Goal: Task Accomplishment & Management: Complete application form

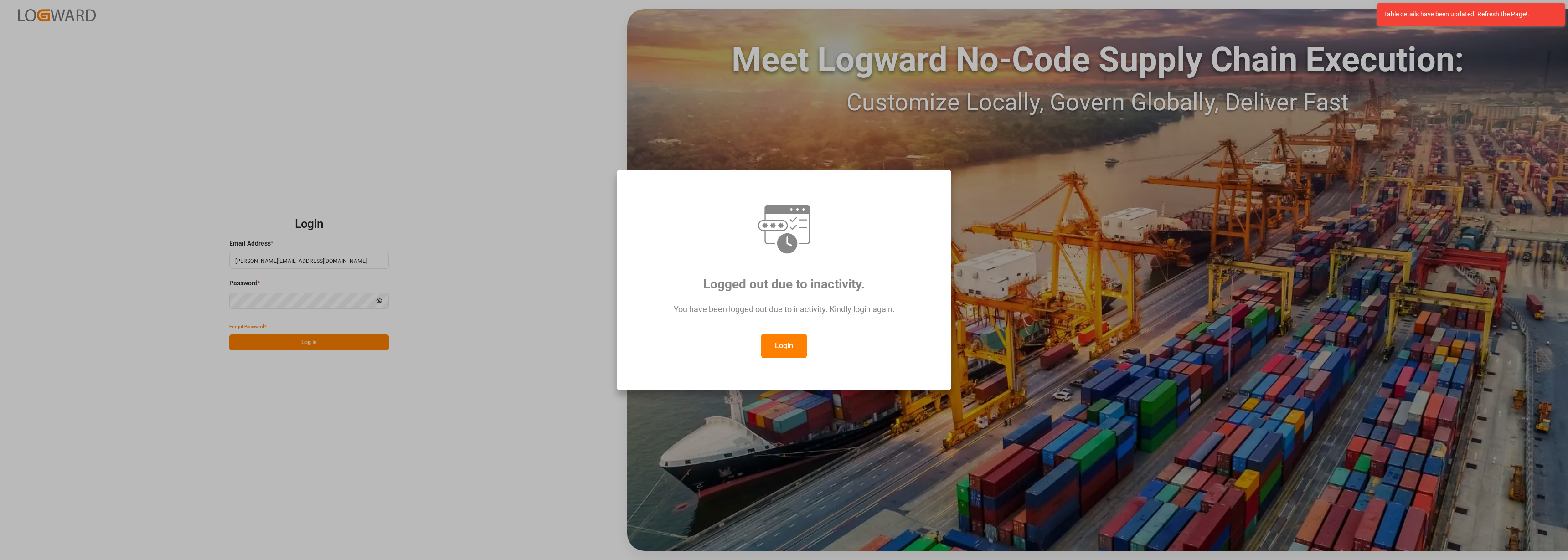
click at [803, 346] on button "Login" at bounding box center [784, 346] width 46 height 24
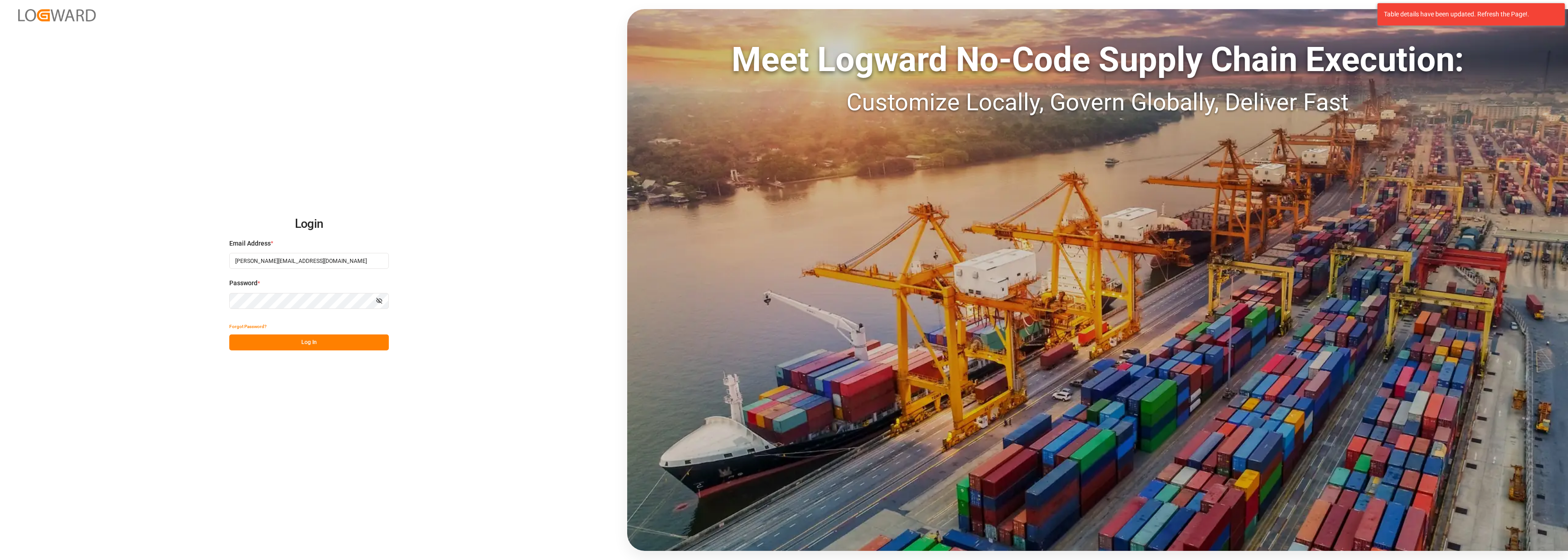
click at [307, 341] on button "Log In" at bounding box center [309, 343] width 159 height 16
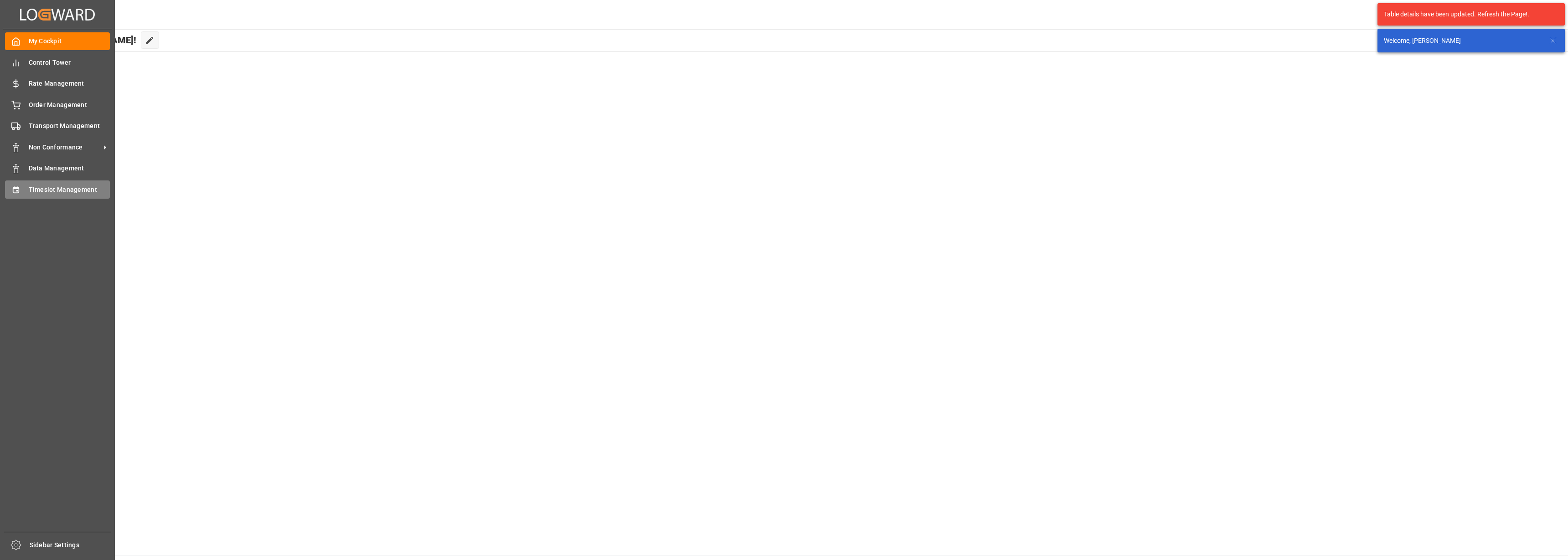
click at [49, 190] on span "Timeslot Management" at bounding box center [69, 190] width 82 height 10
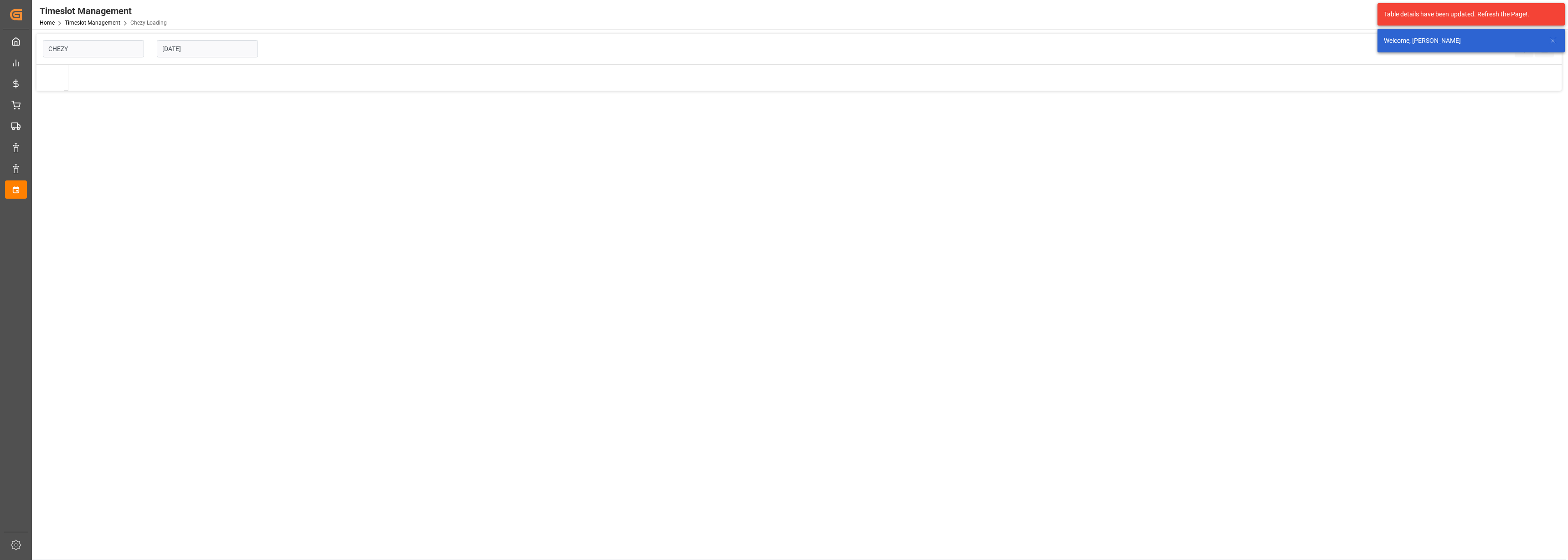
type input "Chezy Loading"
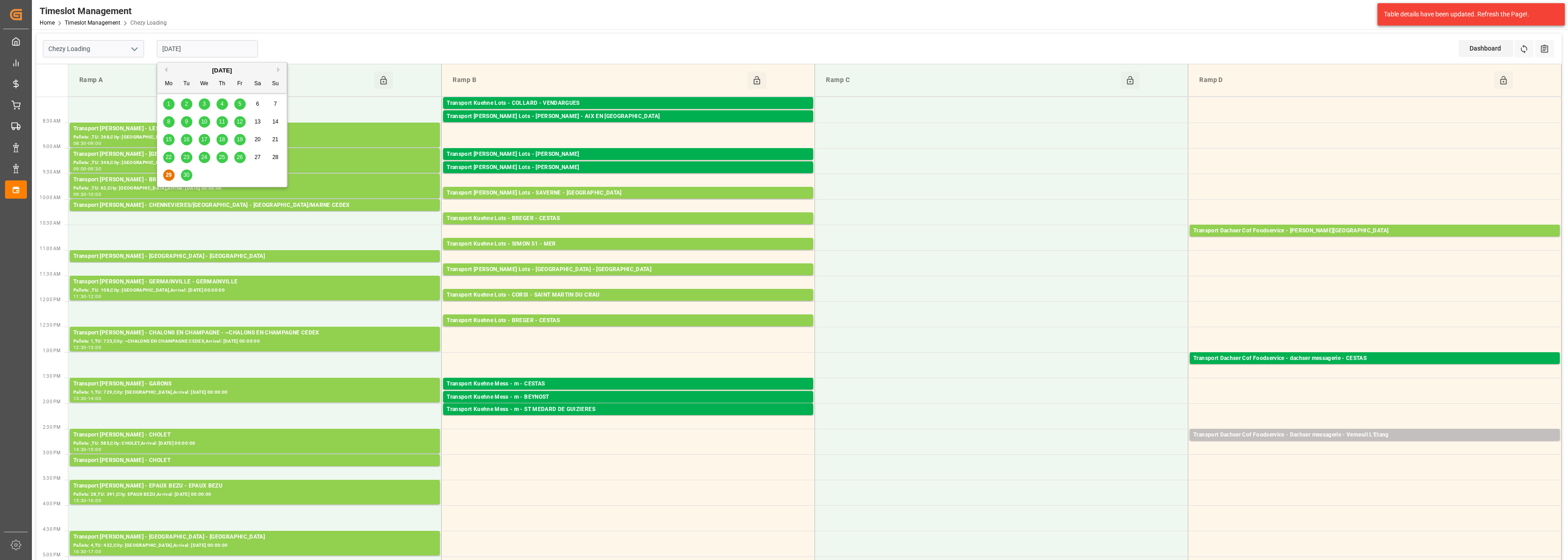
click at [189, 48] on input "[DATE]" at bounding box center [208, 49] width 101 height 17
click at [187, 175] on span "30" at bounding box center [186, 175] width 6 height 6
type input "[DATE]"
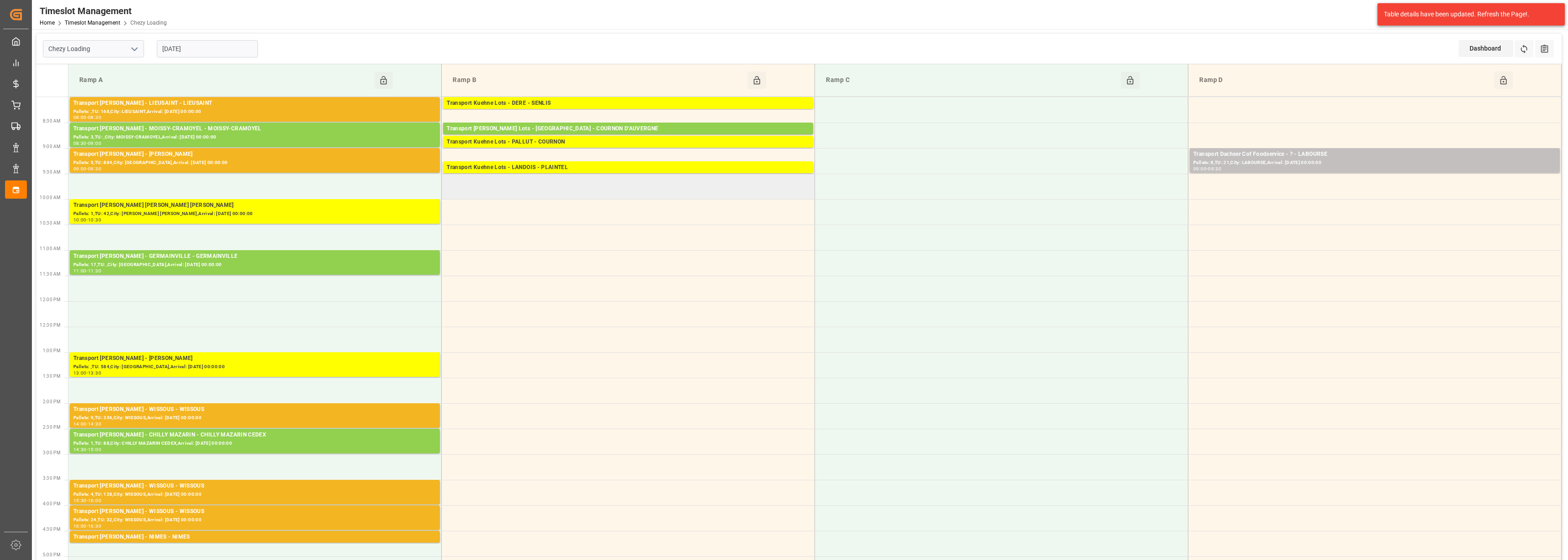
scroll to position [57, 0]
